Goal: Task Accomplishment & Management: Complete application form

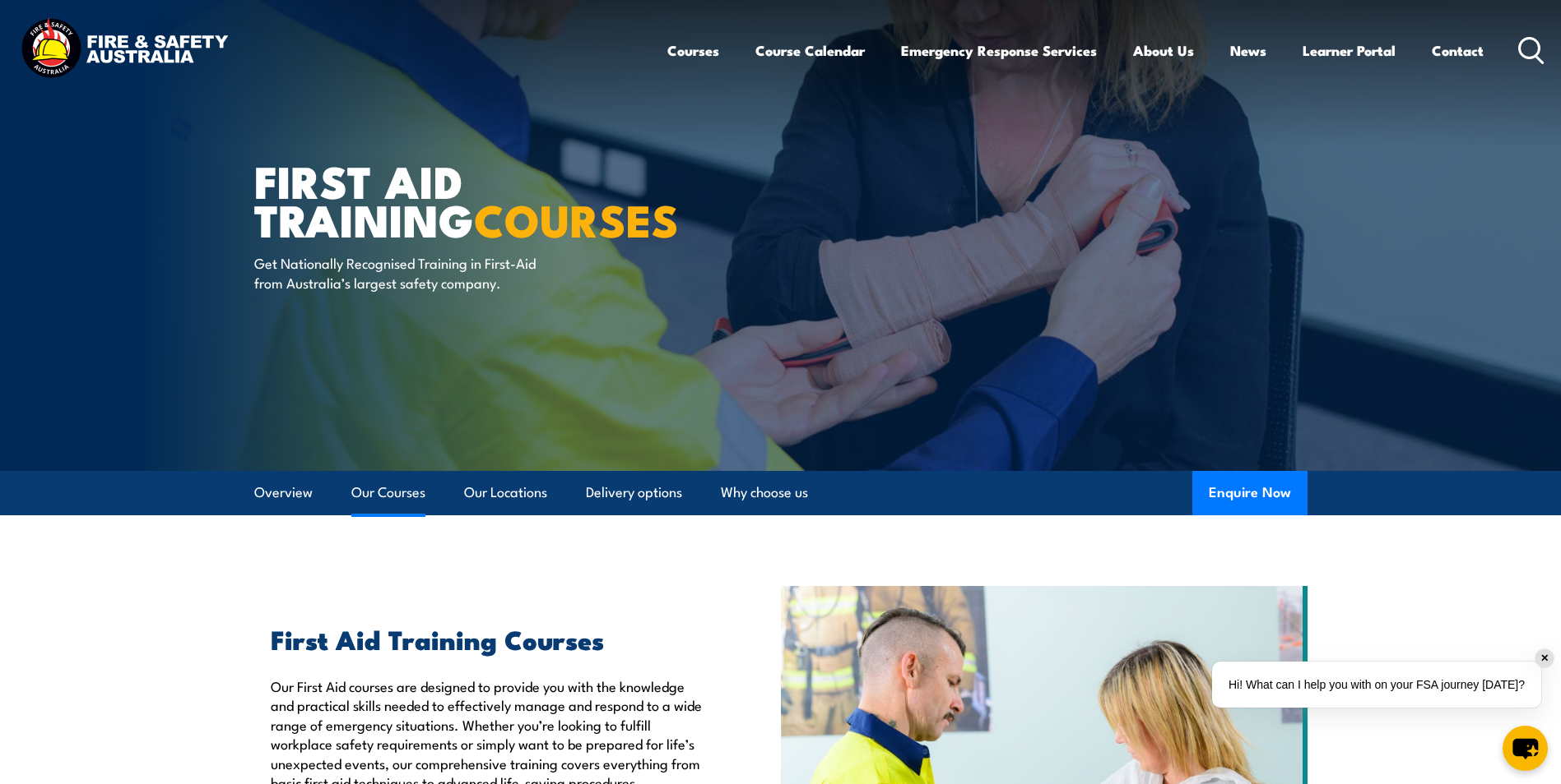
click at [400, 494] on link "Our Courses" at bounding box center [387, 493] width 74 height 43
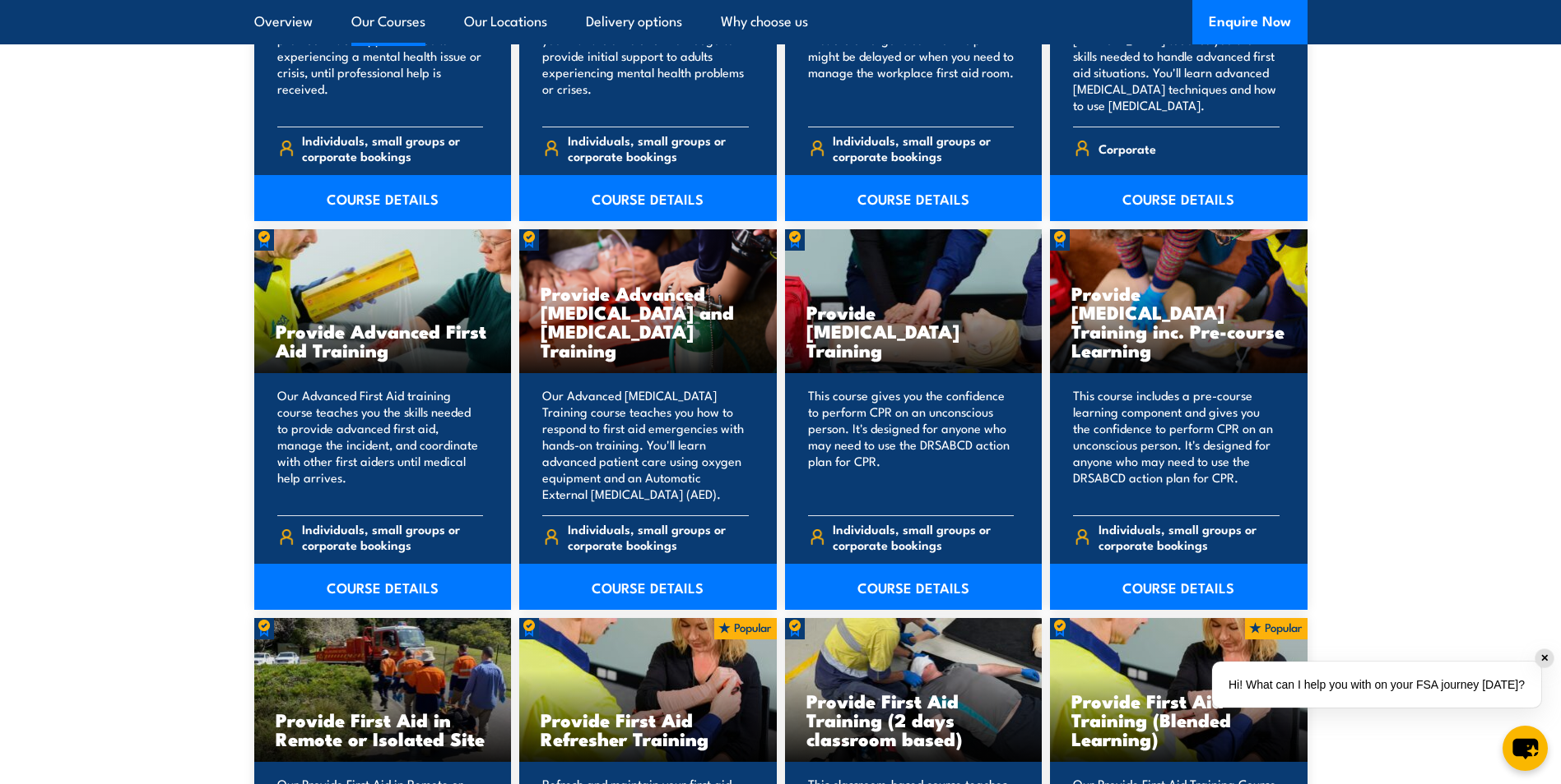
scroll to position [1988, 0]
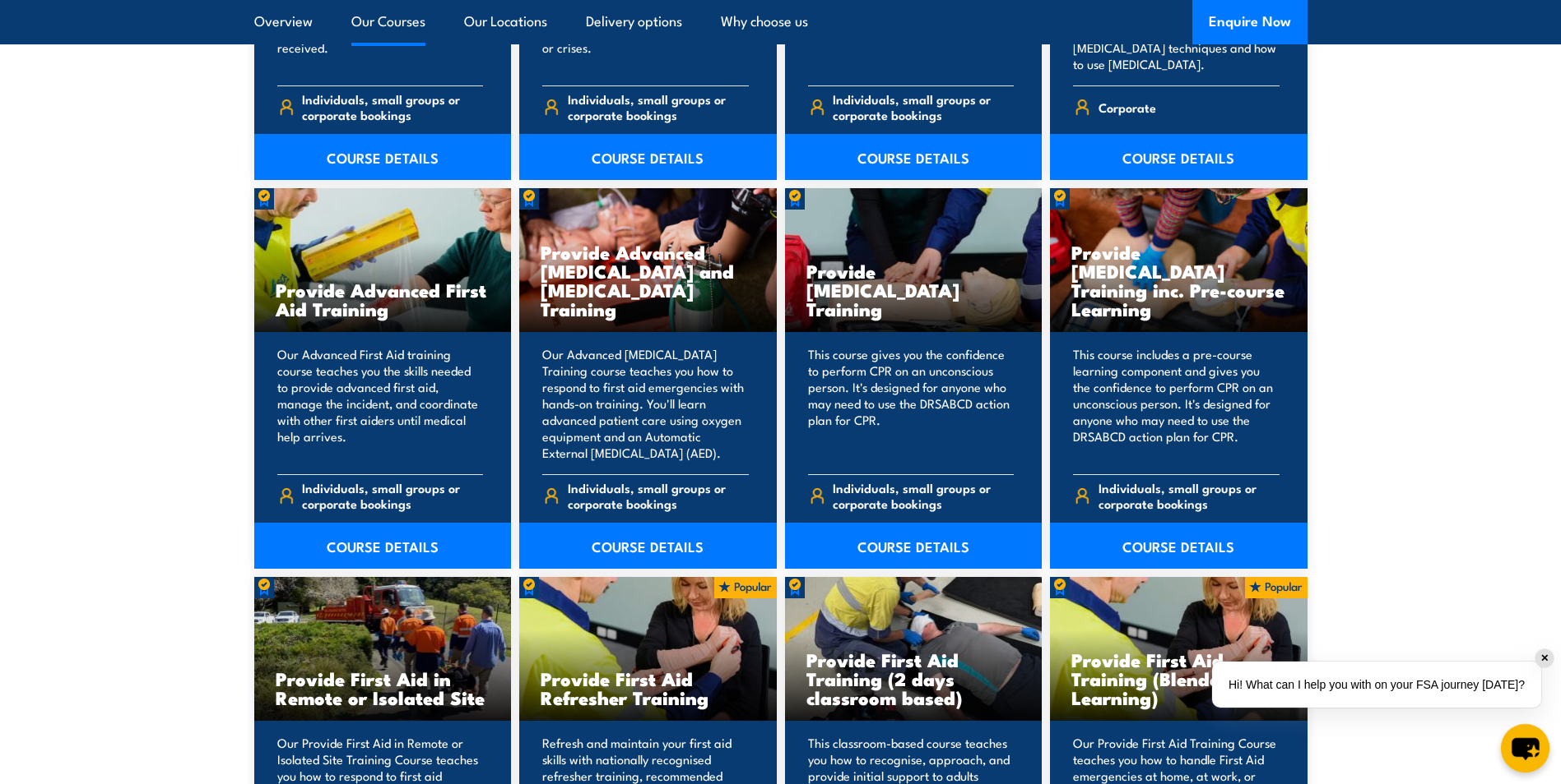
click at [1533, 745] on icon "chat-button" at bounding box center [1525, 750] width 28 height 23
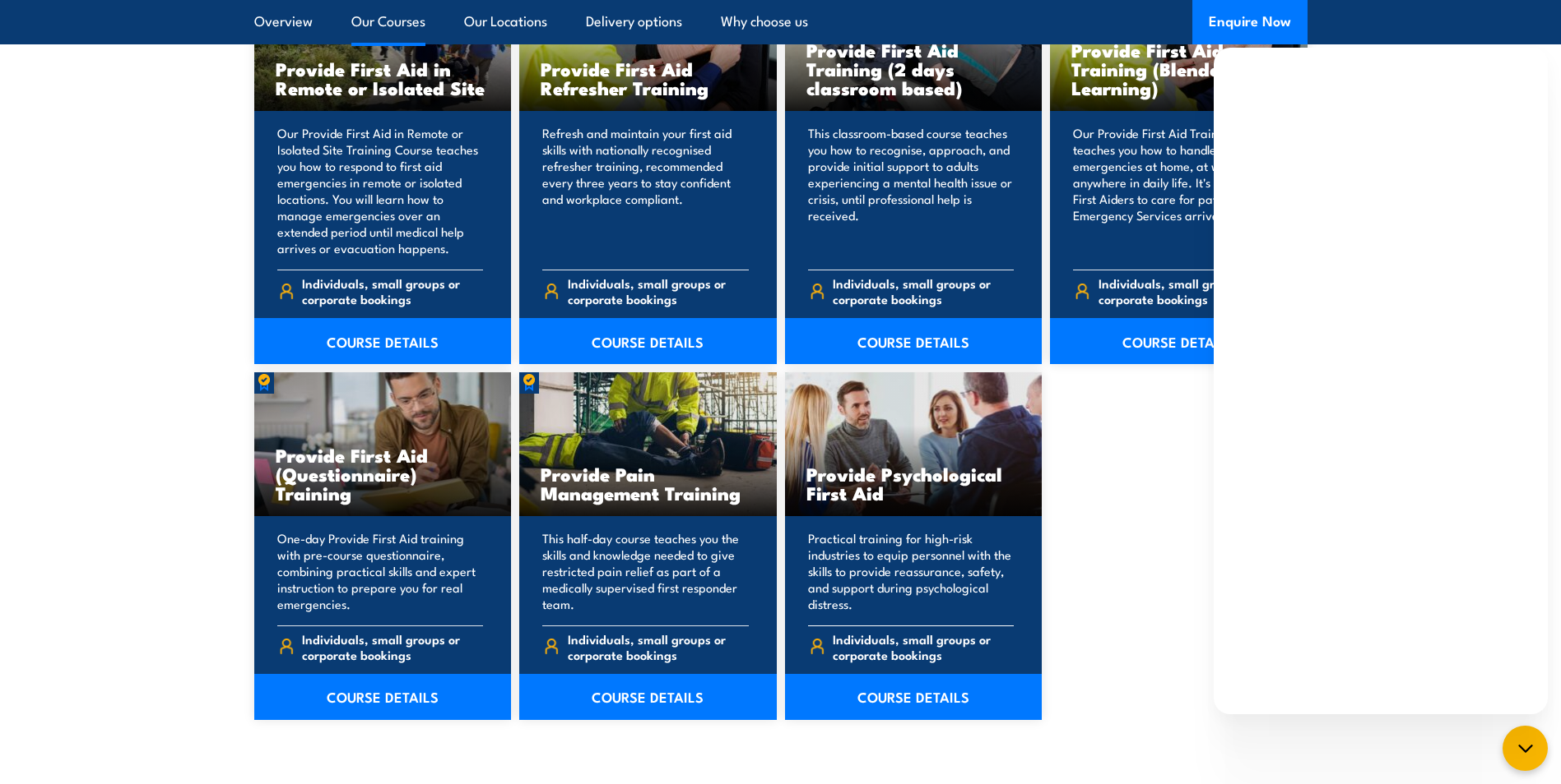
scroll to position [2645, 0]
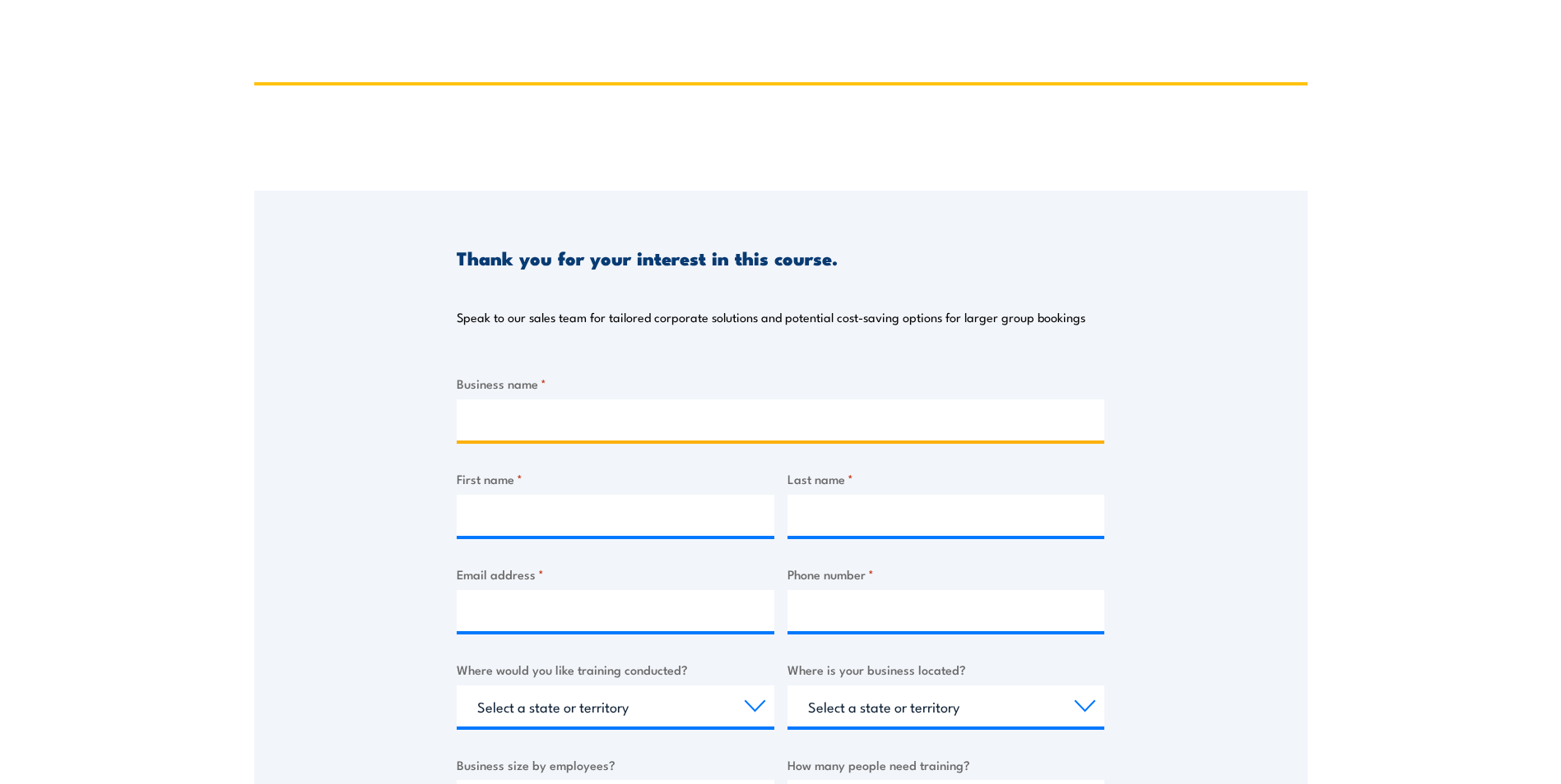
click at [638, 426] on input "Business name *" at bounding box center [780, 420] width 648 height 41
type input "Majestic Hotel & Apartments"
type input "Rachael"
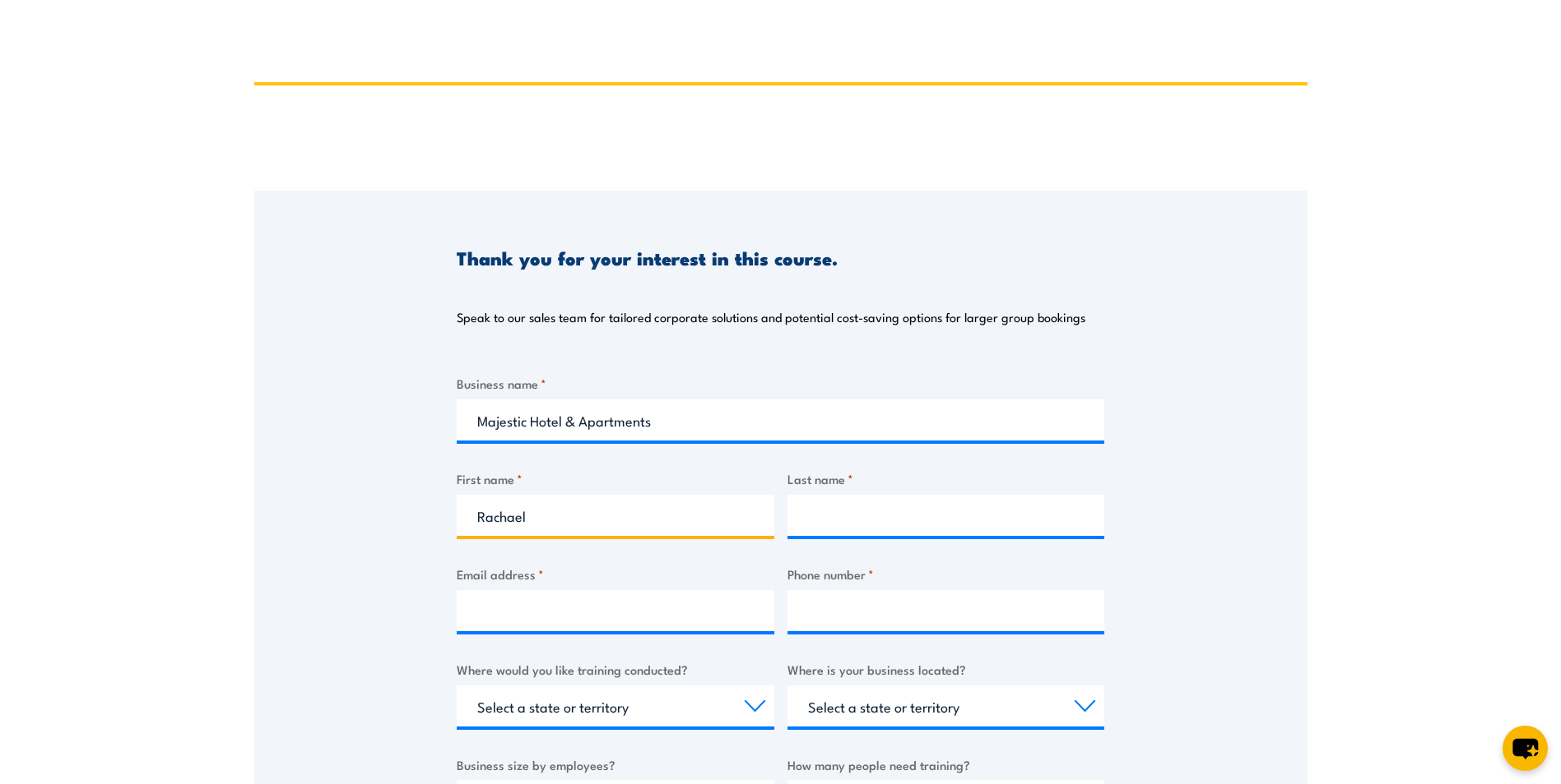
type input "[PERSON_NAME]"
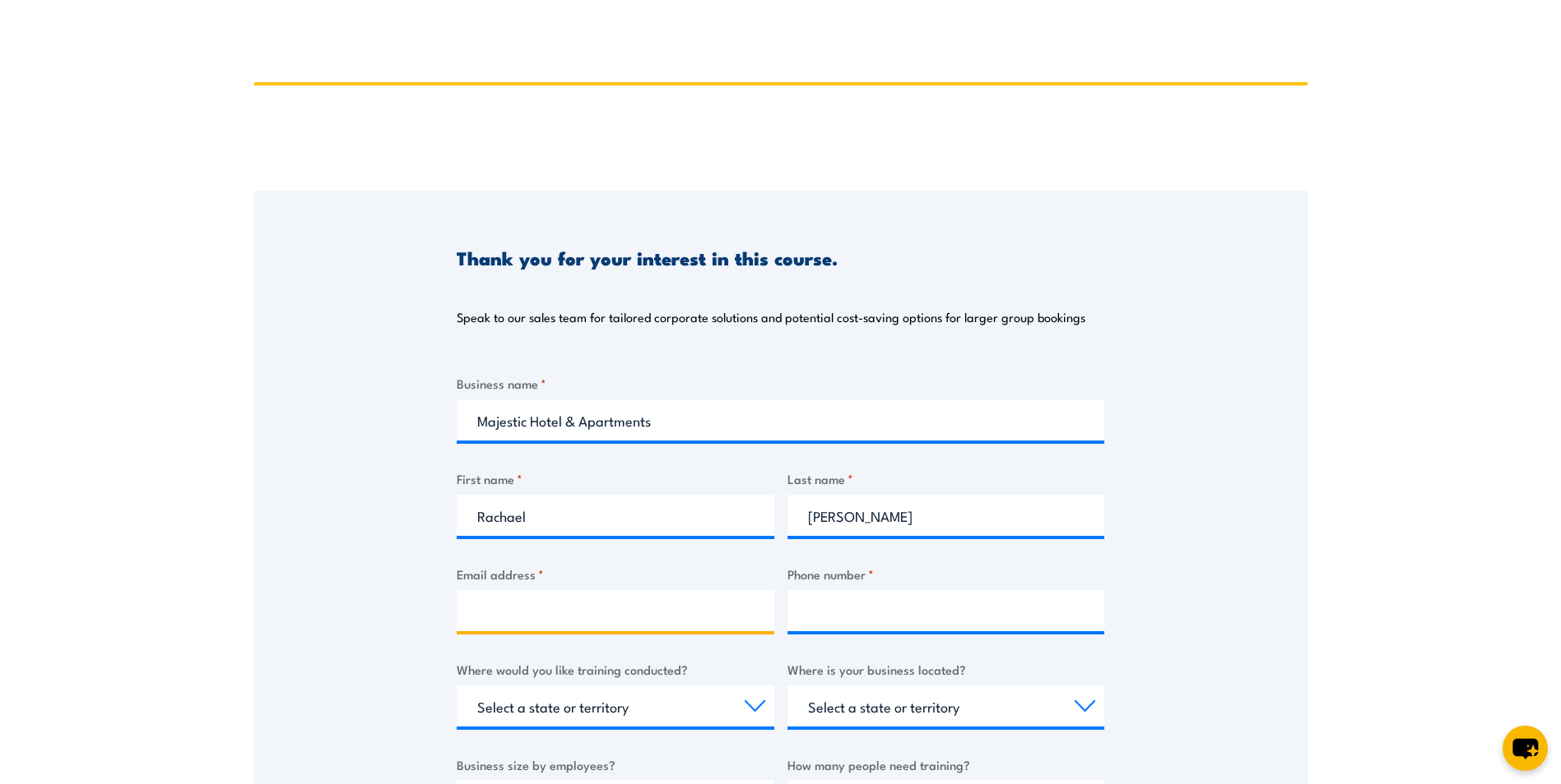
type input "[EMAIL_ADDRESS][DOMAIN_NAME]"
type input "0405672021"
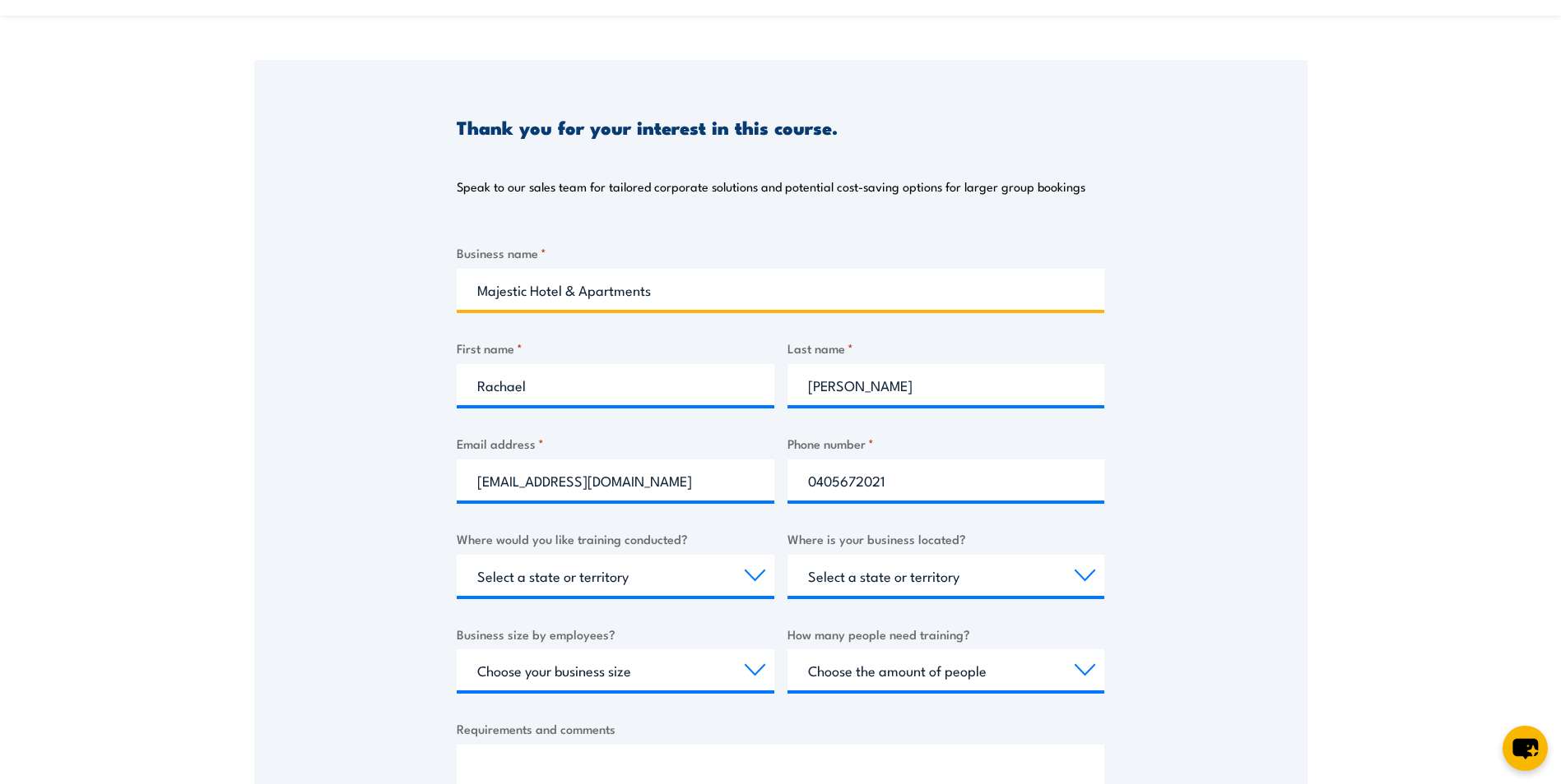
scroll to position [329, 0]
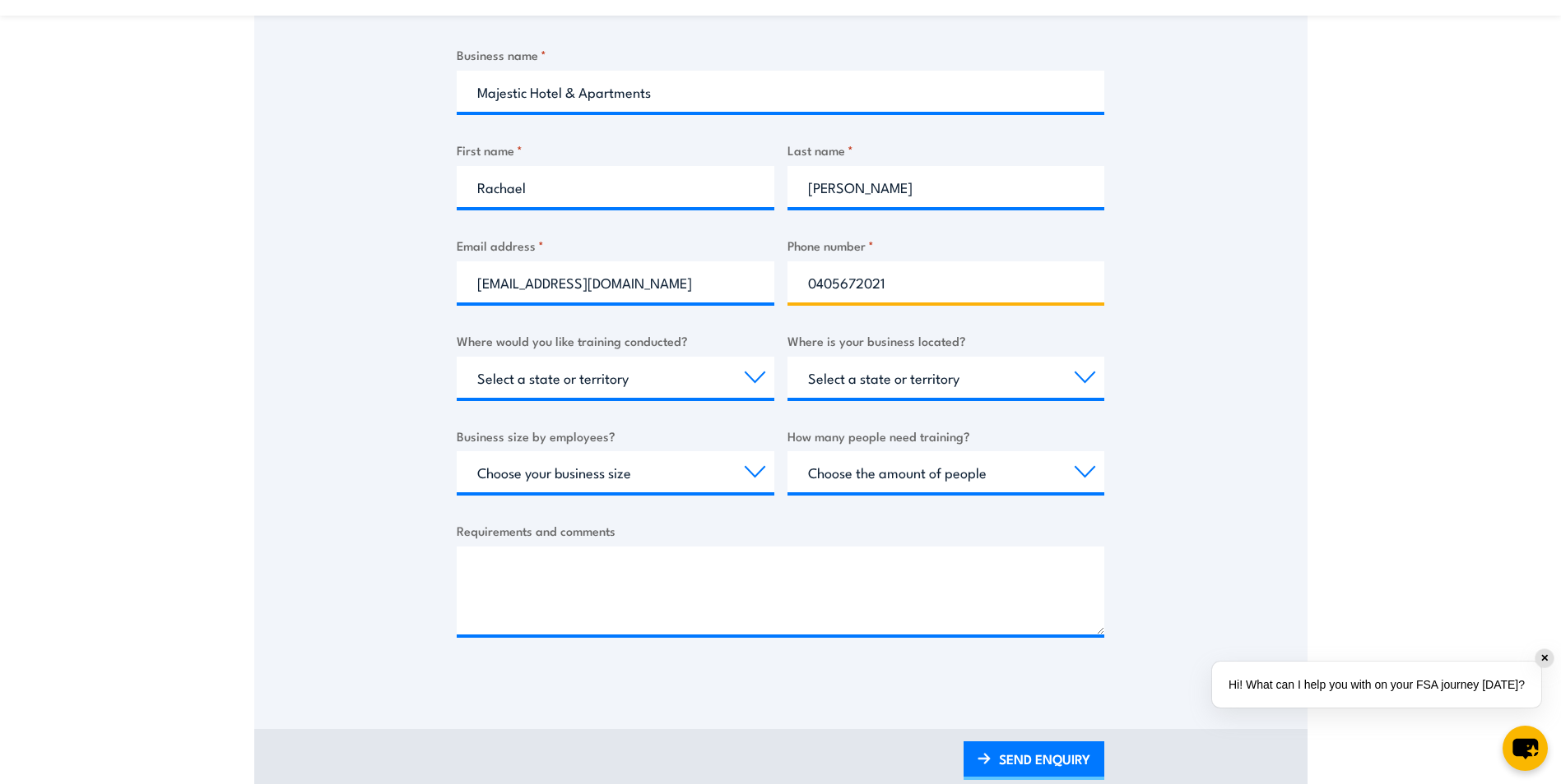
click at [789, 283] on input "0405672021" at bounding box center [946, 282] width 318 height 41
click at [666, 371] on select "Select a state or territory Nationally - multiple locations [GEOGRAPHIC_DATA] […" at bounding box center [614, 377] width 318 height 41
select select "SA"
click at [456, 357] on select "Select a state or territory Nationally - multiple locations [GEOGRAPHIC_DATA] […" at bounding box center [614, 377] width 318 height 41
click at [869, 361] on select "Select a state or territory [GEOGRAPHIC_DATA] [GEOGRAPHIC_DATA] [GEOGRAPHIC_DAT…" at bounding box center [946, 377] width 318 height 41
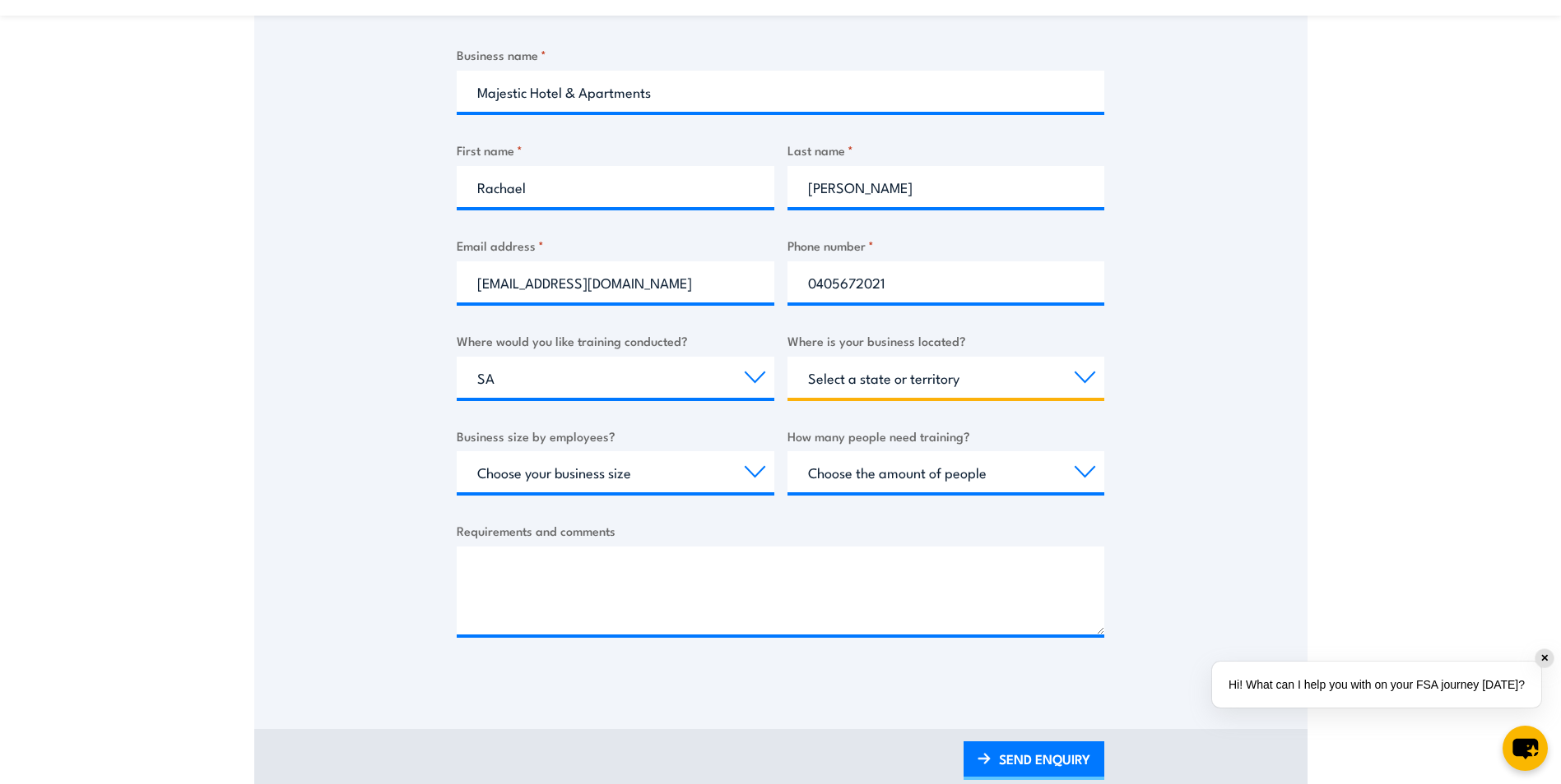
select select "SA"
click at [787, 357] on select "Select a state or territory [GEOGRAPHIC_DATA] [GEOGRAPHIC_DATA] [GEOGRAPHIC_DAT…" at bounding box center [946, 377] width 318 height 41
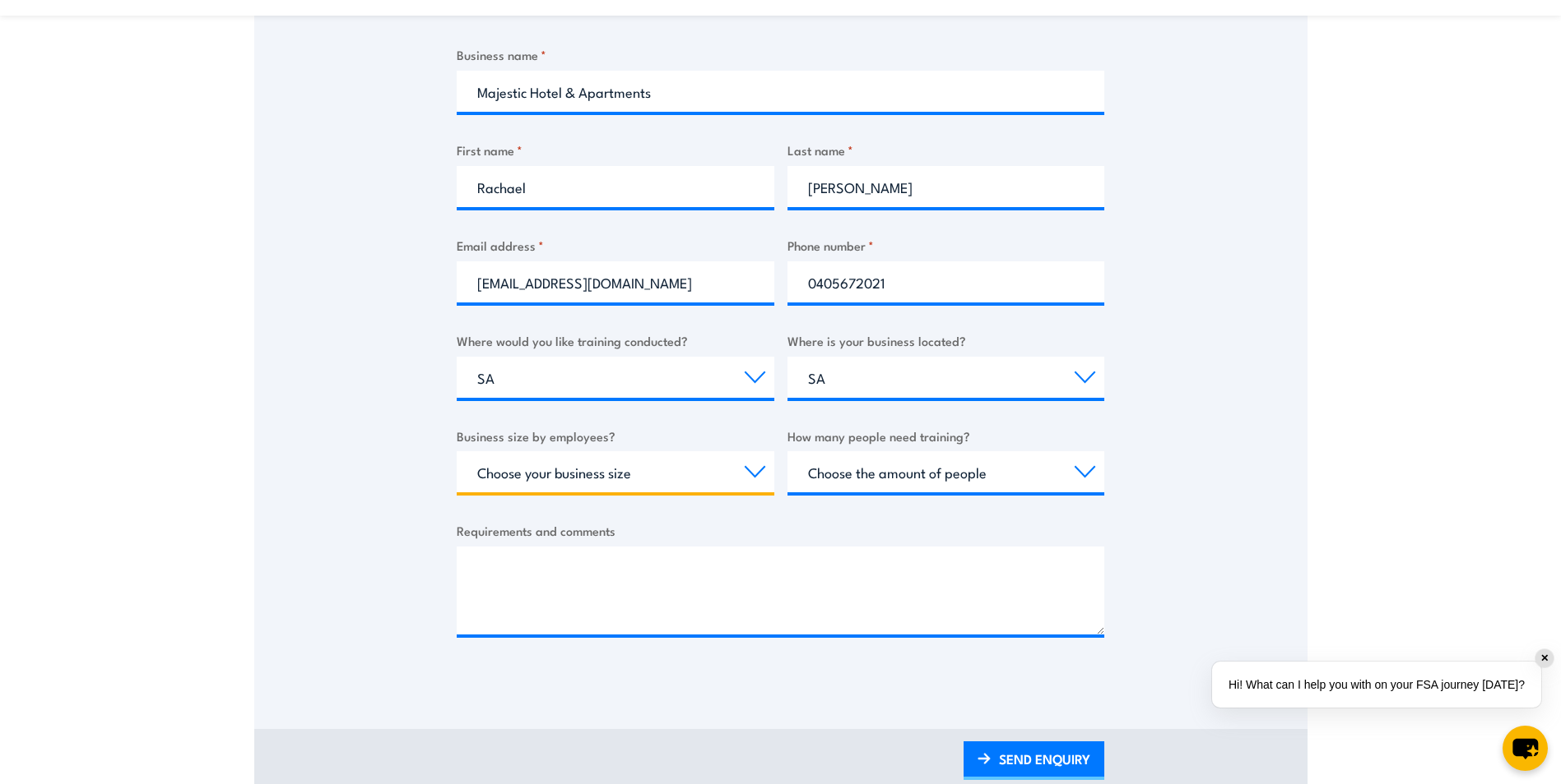
click at [692, 475] on select "Choose your business size 1 to 19 20 to 199 200+" at bounding box center [614, 472] width 318 height 41
select select "200+"
click at [456, 451] on select "Choose your business size 1 to 19 20 to 199 200+" at bounding box center [614, 472] width 318 height 41
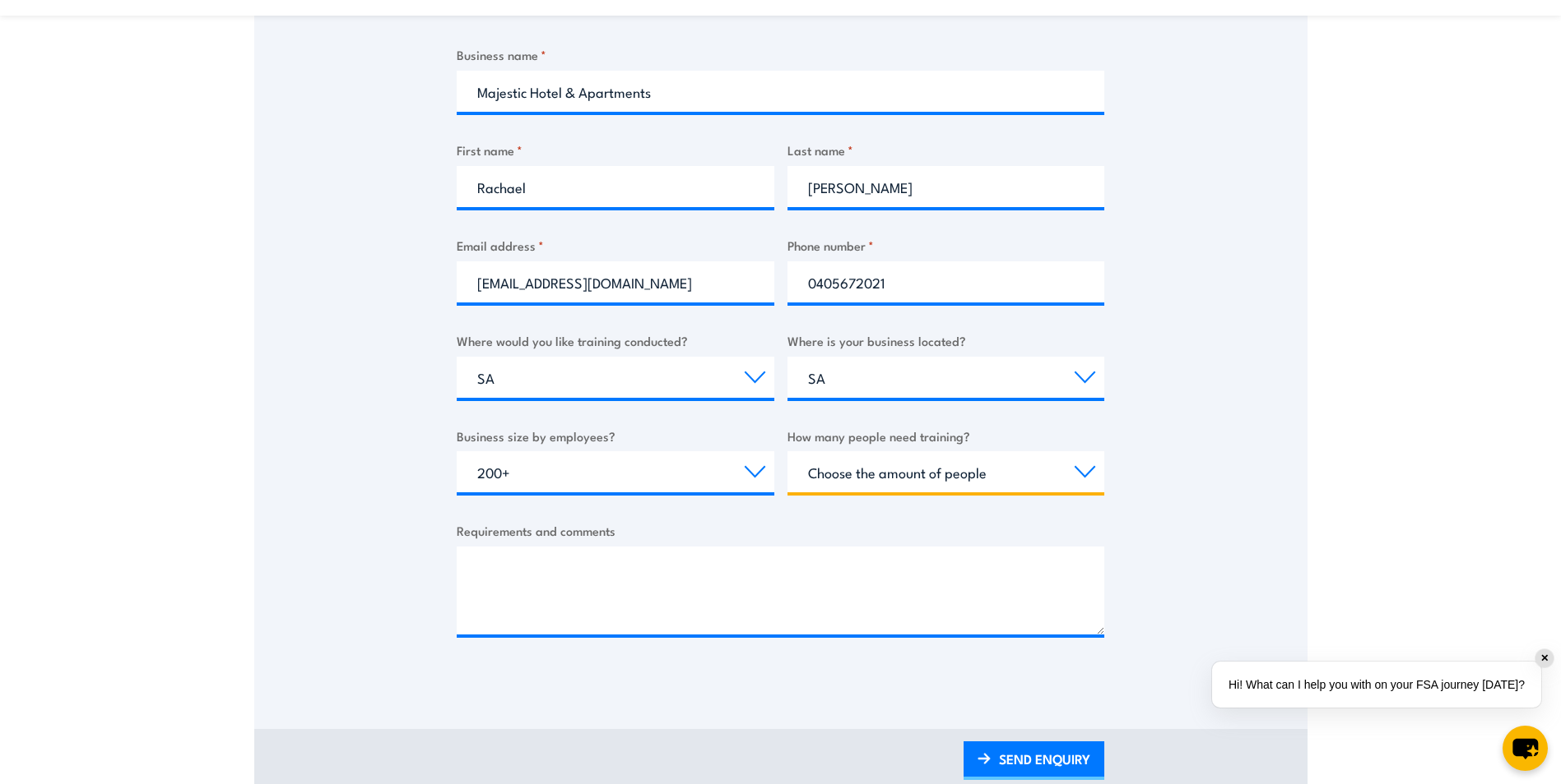
click at [881, 469] on select "Choose the amount of people 1 to 4 5 to 19 20+" at bounding box center [946, 472] width 318 height 41
select select "5 to 19"
click at [787, 451] on select "Choose the amount of people 1 to 4 5 to 19 20+" at bounding box center [946, 472] width 318 height 41
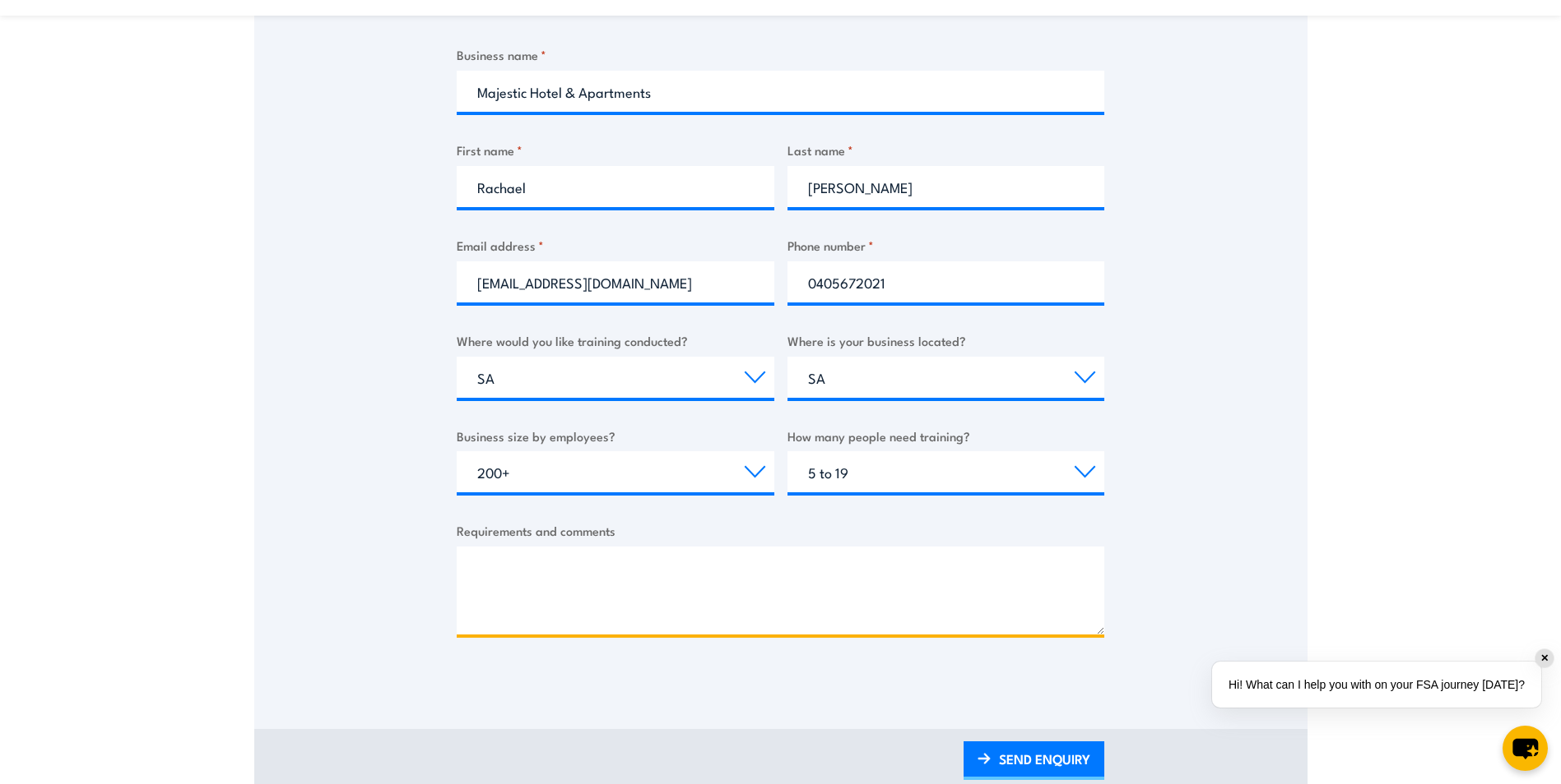
click at [765, 571] on textarea "Requirements and comments" at bounding box center [780, 591] width 648 height 88
paste textarea "Hi there, we need to get a number of our employees requalified in First Aid and…"
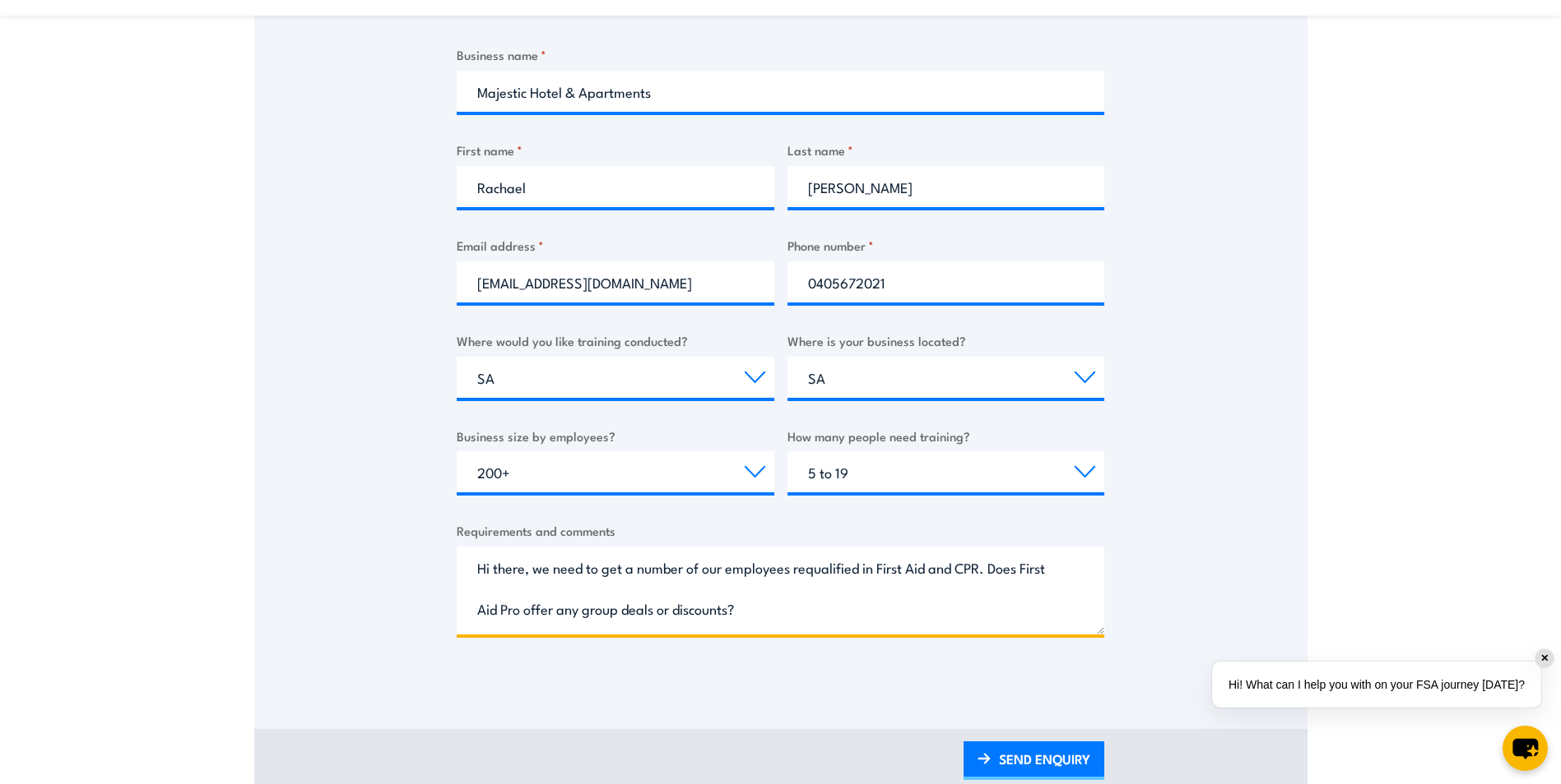
click at [824, 574] on textarea "Hi there, we need to get a number of our employees requalified in First Aid and…" at bounding box center [780, 591] width 648 height 88
click at [836, 616] on textarea "Hi there, we need to get a number of our employees requalified in First Aid and…" at bounding box center [780, 591] width 648 height 88
click at [1048, 567] on textarea "Hi there, we need to get a number of our employees requalified in First Aid and…" at bounding box center [780, 591] width 648 height 88
drag, startPoint x: 1048, startPoint y: 567, endPoint x: 505, endPoint y: 618, distance: 545.4
click at [505, 618] on textarea "Hi there, we need to get a number of our employees requalified in First Aid and…" at bounding box center [780, 591] width 648 height 88
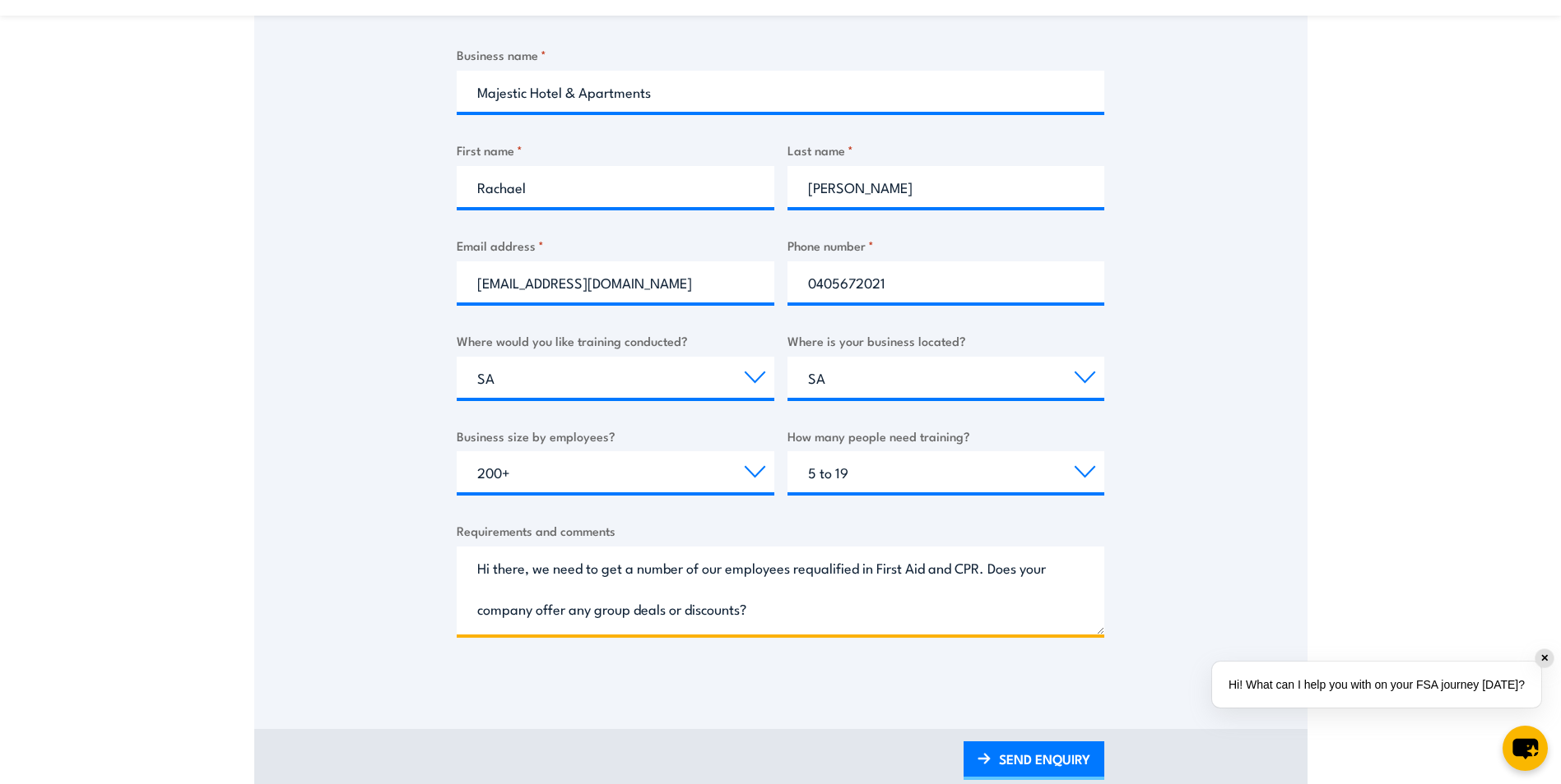
click at [772, 614] on textarea "Hi there, we need to get a number of our employees requalified in First Aid and…" at bounding box center [780, 591] width 648 height 88
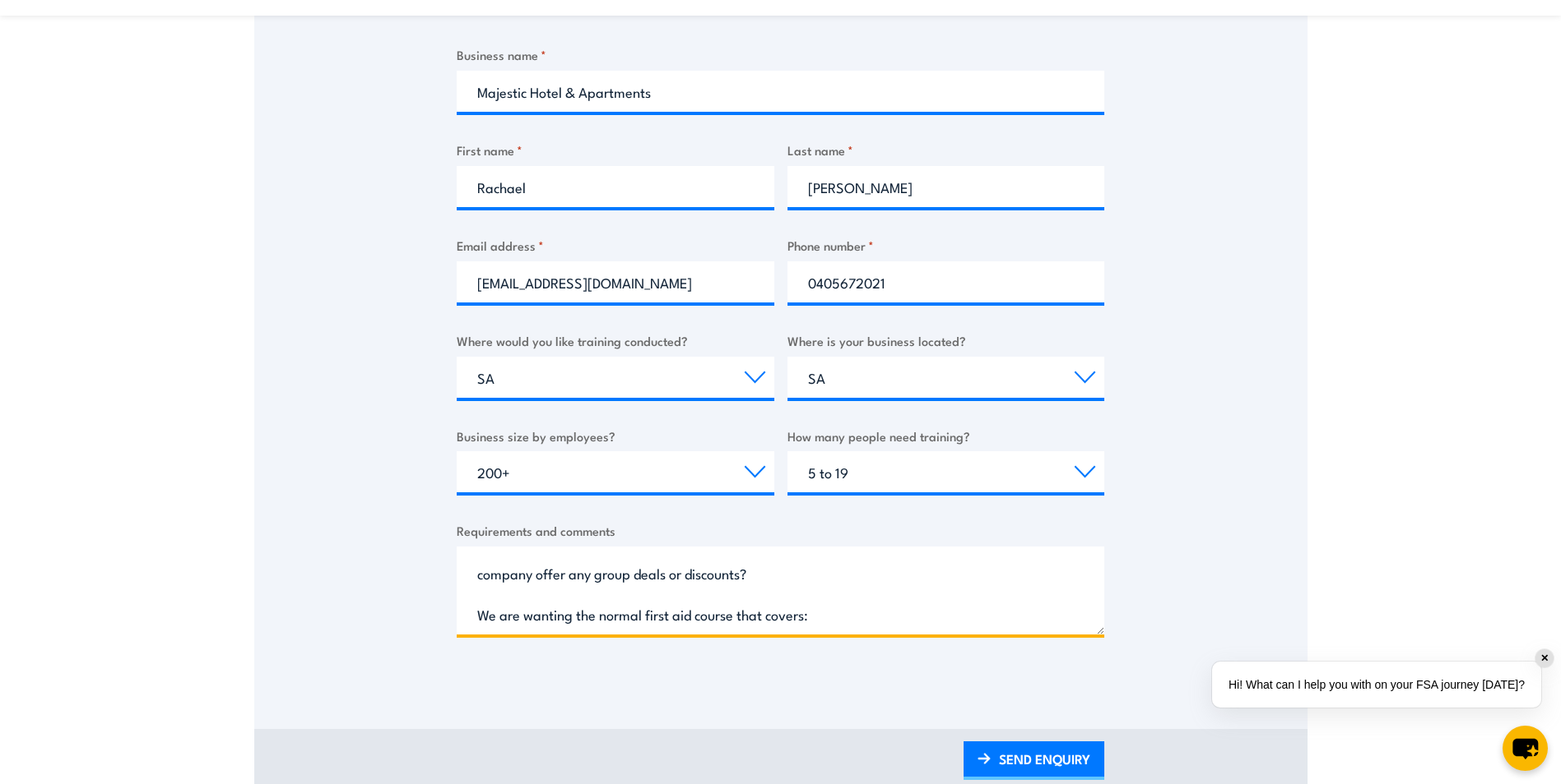
paste textarea "Accredited HLTAID011 Provide first aid HLTAID009 Provide [MEDICAL_DATA] (CPR) H…"
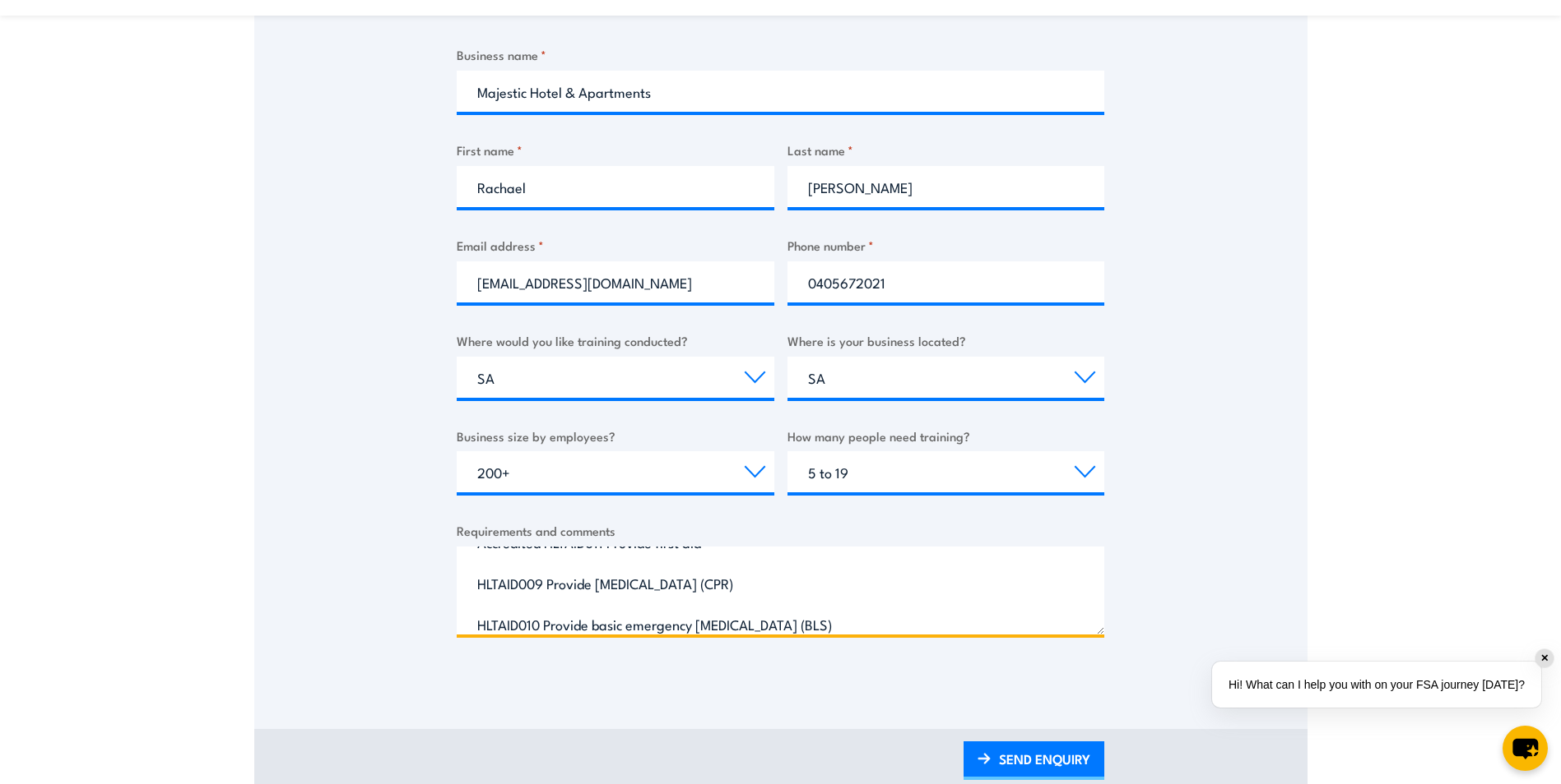
scroll to position [108, 0]
click at [633, 609] on textarea "Hi there, we need to get a number of our employees requalified in First Aid and…" at bounding box center [780, 591] width 648 height 88
click at [644, 592] on textarea "Hi there, we need to get a number of our employees requalified in First Aid and…" at bounding box center [780, 591] width 648 height 88
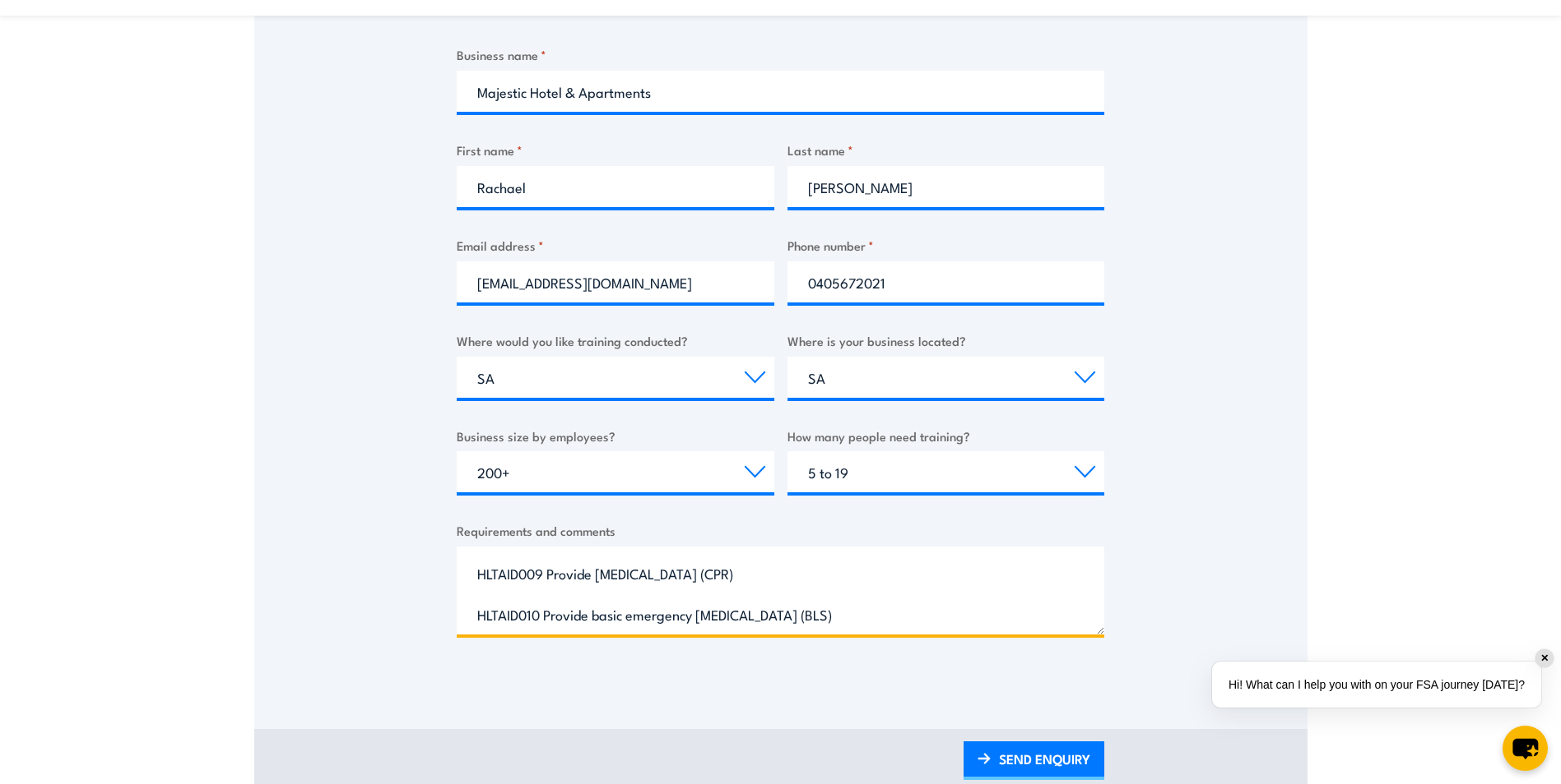
click at [871, 618] on textarea "Hi there, we need to get a number of our employees requalified in First Aid and…" at bounding box center [780, 591] width 648 height 88
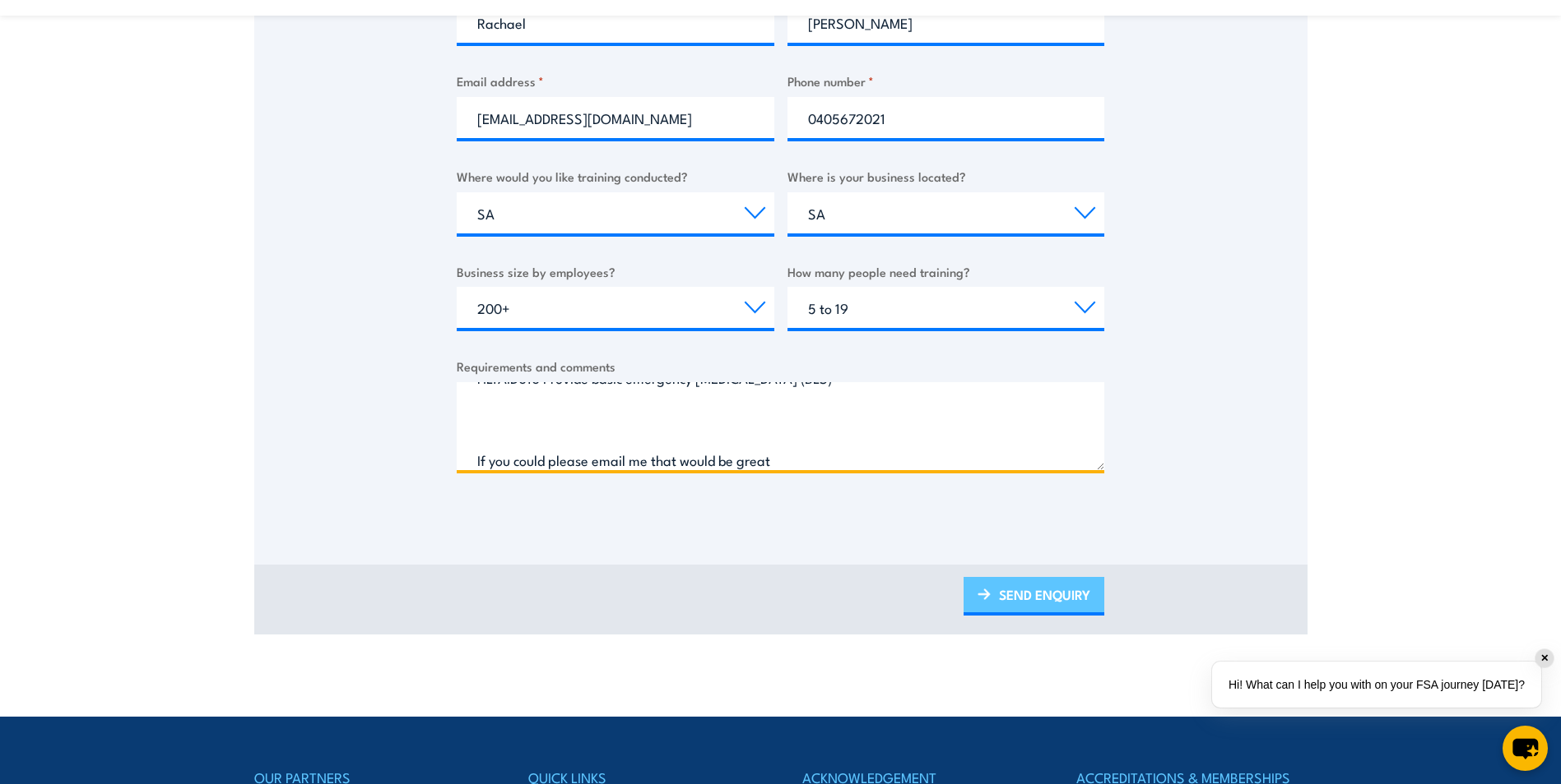
scroll to position [272, 0]
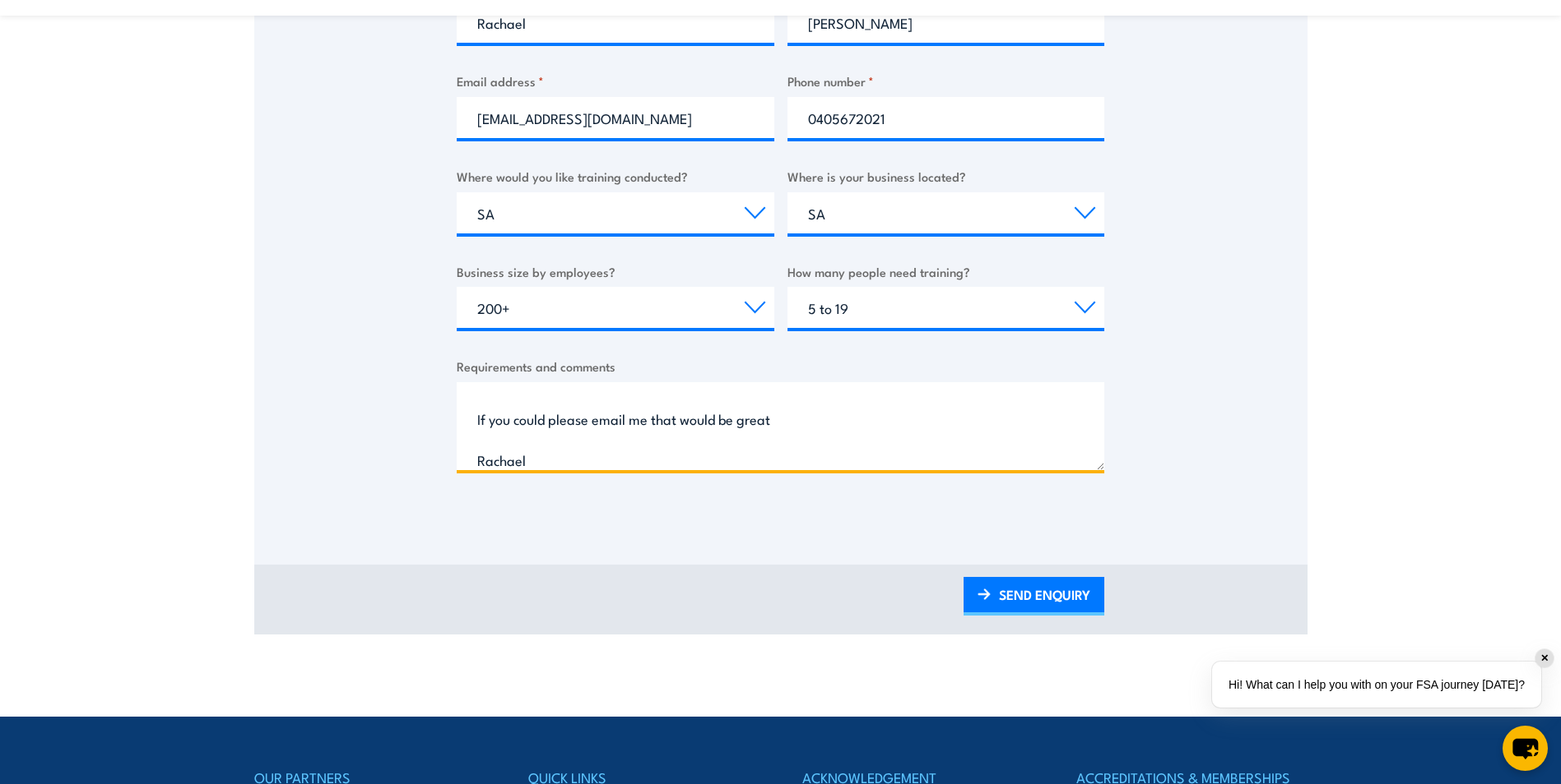
click at [554, 432] on textarea "Hi there, we need to get a number of our employees requalified in First Aid and…" at bounding box center [780, 426] width 648 height 88
click at [471, 458] on textarea "Hi there, we need to get a number of our employees requalified in First Aid and…" at bounding box center [780, 426] width 648 height 88
type textarea "Hi there, we need to get a number of our employees requalified in First Aid and…"
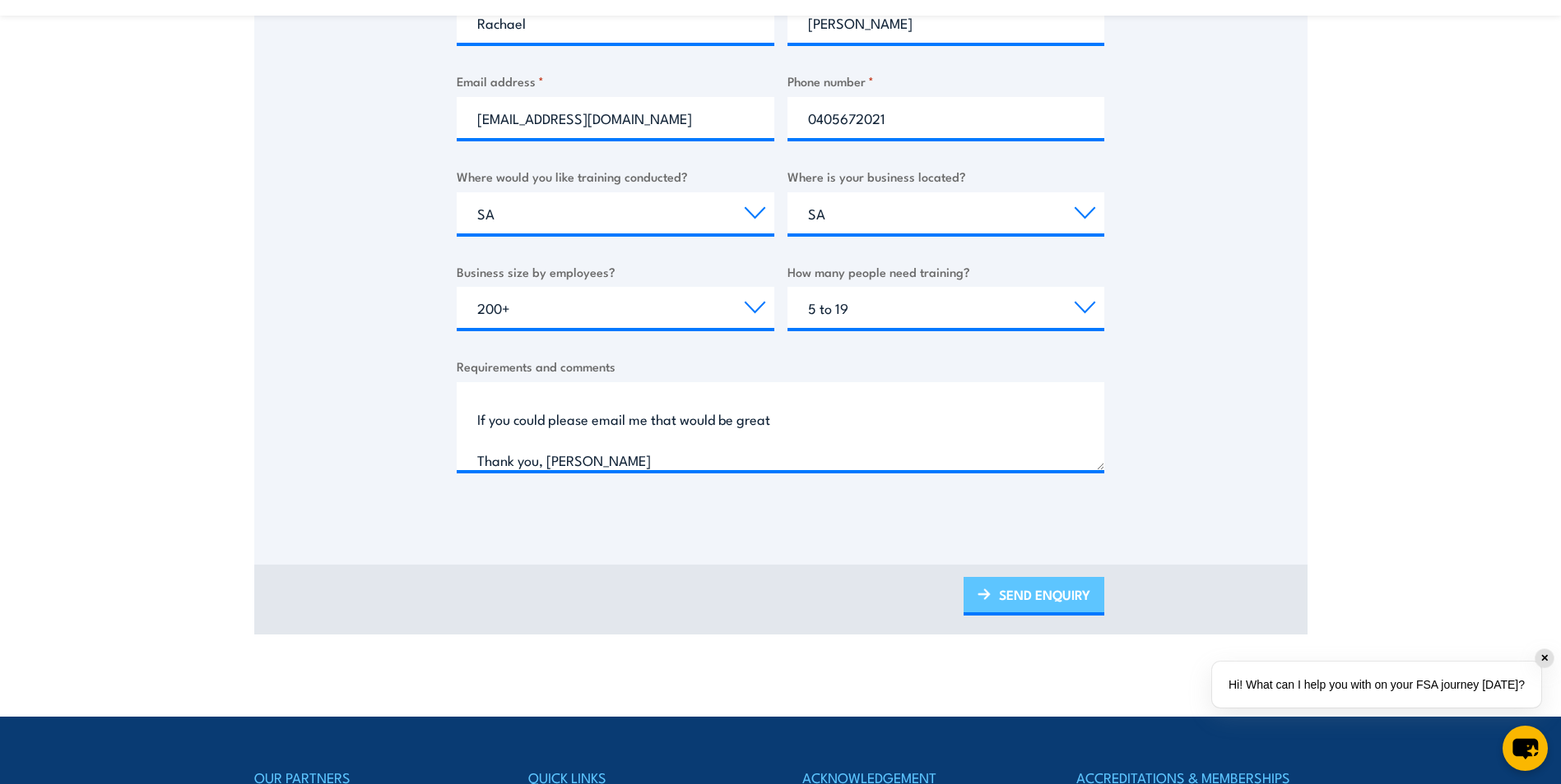
click at [1064, 586] on link "SEND ENQUIRY" at bounding box center [1033, 595] width 141 height 38
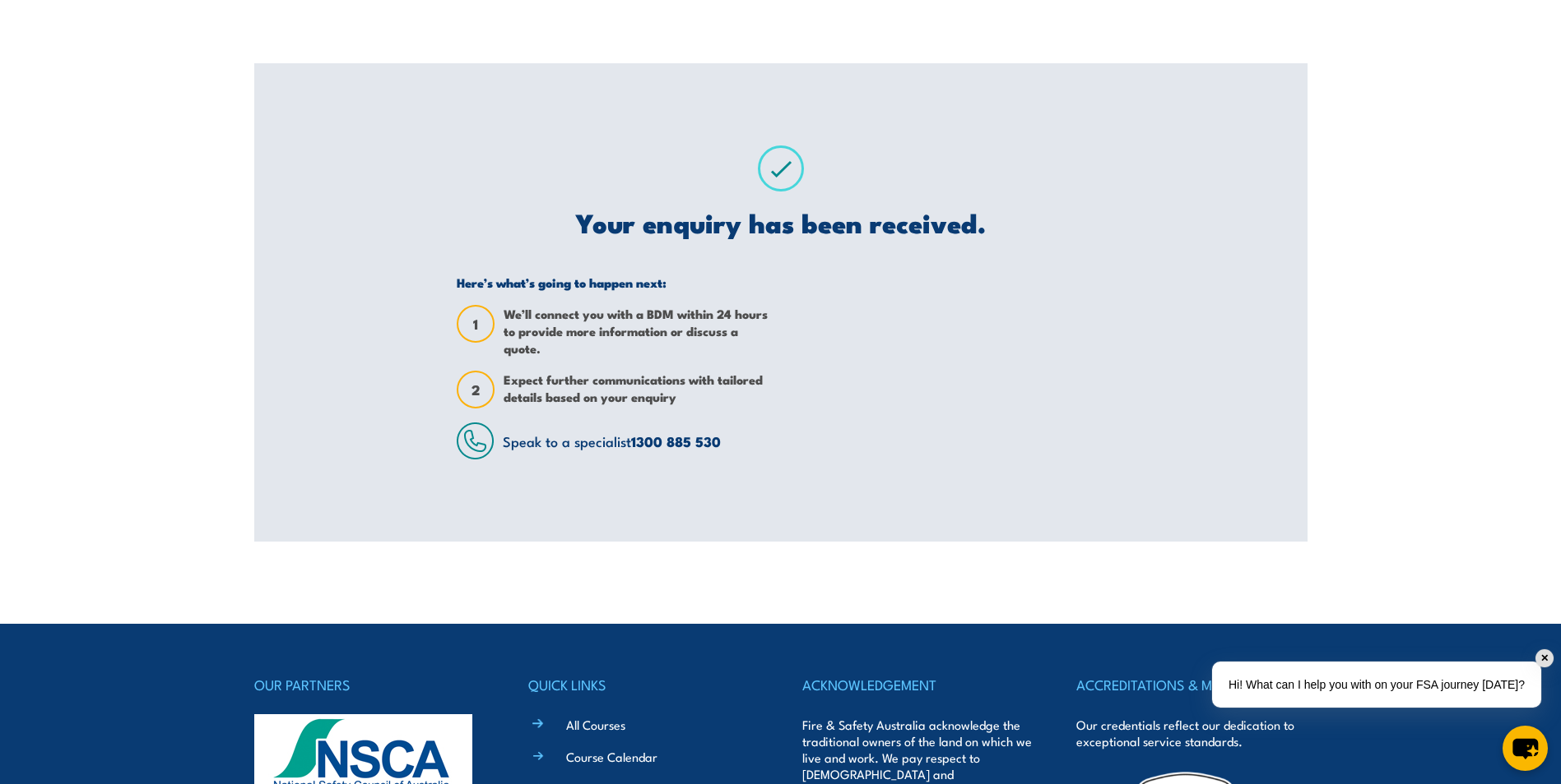
scroll to position [0, 0]
